Goal: Task Accomplishment & Management: Manage account settings

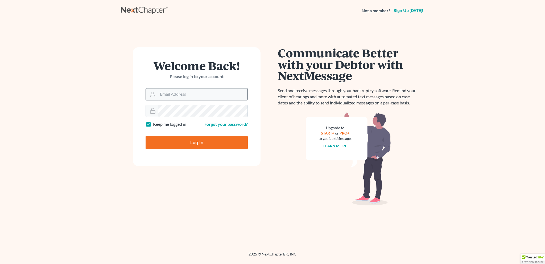
click at [185, 96] on input "Email Address" at bounding box center [203, 94] width 90 height 12
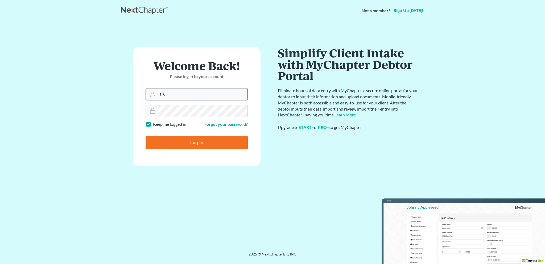
type input "trupp@kbkllp.com"
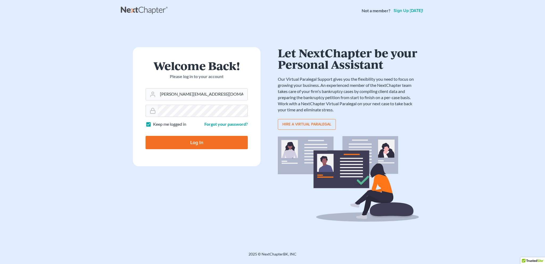
click at [200, 141] on input "Log In" at bounding box center [197, 142] width 102 height 13
type input "Thinking..."
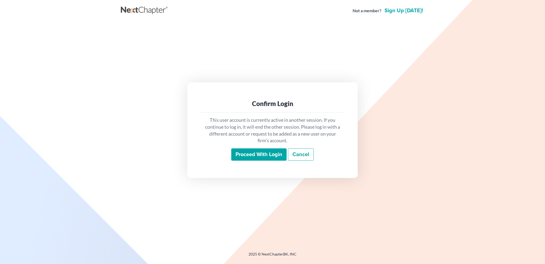
click at [273, 155] on input "Proceed with login" at bounding box center [258, 154] width 55 height 12
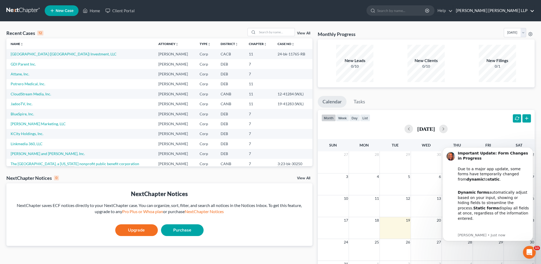
click at [513, 13] on link "[PERSON_NAME] [PERSON_NAME] LLP" at bounding box center [493, 11] width 81 height 10
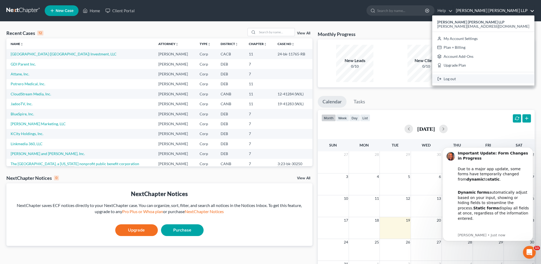
click at [510, 76] on link "Log out" at bounding box center [483, 78] width 102 height 9
